Goal: Transaction & Acquisition: Purchase product/service

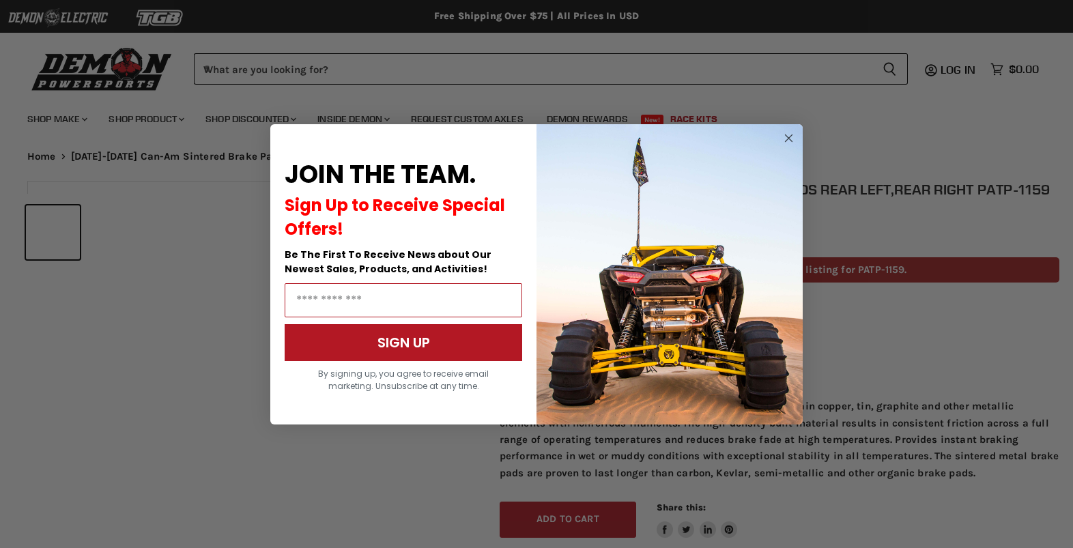
scroll to position [548, 0]
